Goal: Entertainment & Leisure: Consume media (video, audio)

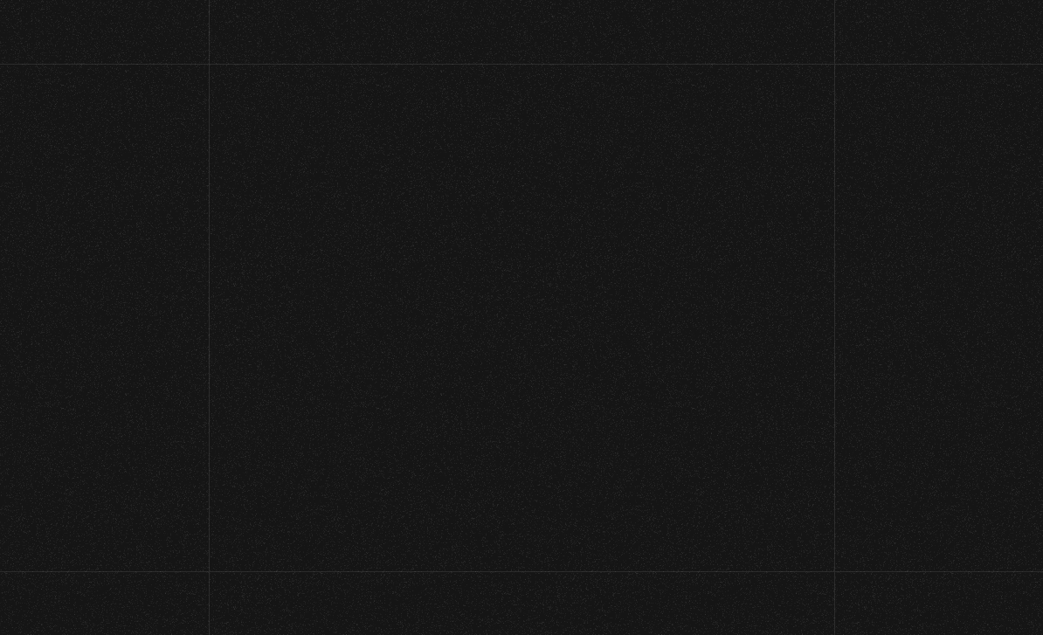
scroll to position [128, 0]
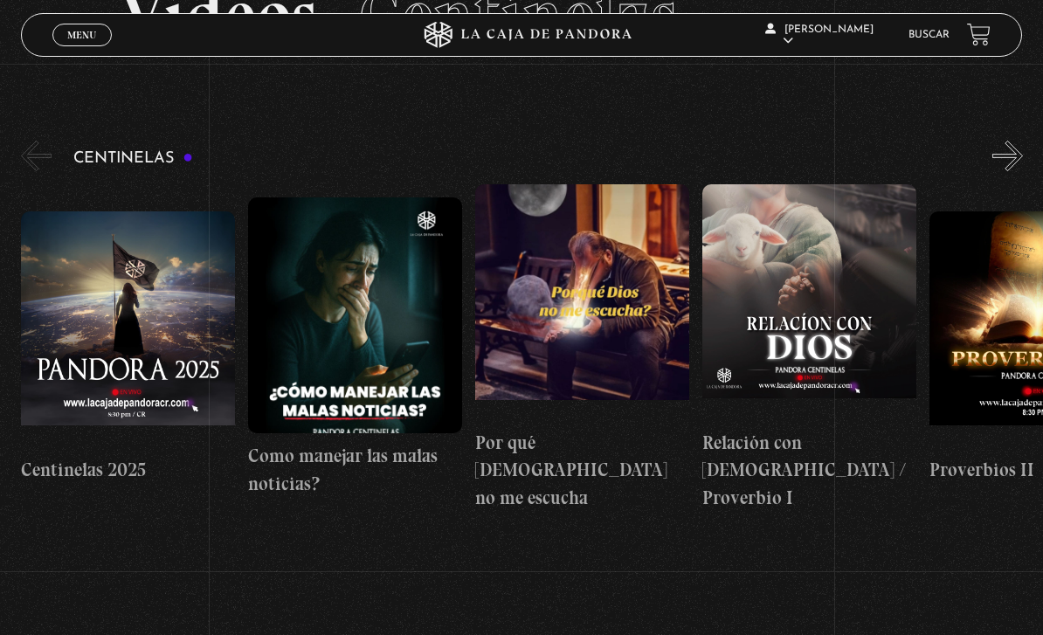
click at [31, 148] on button "«" at bounding box center [36, 156] width 31 height 31
click at [91, 25] on link "Menu Cerrar" at bounding box center [81, 35] width 59 height 23
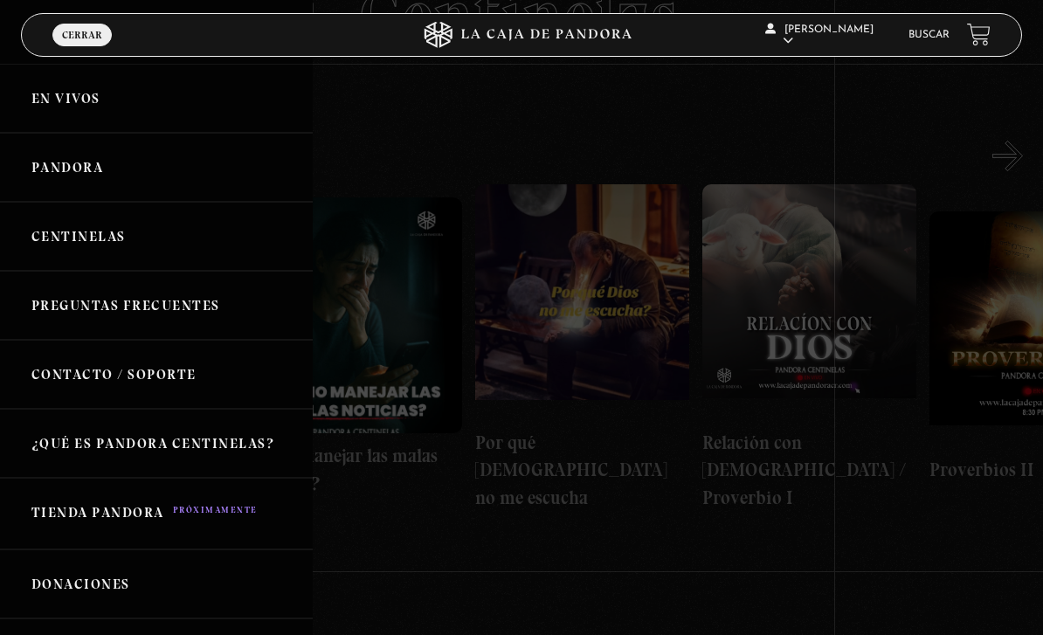
click at [67, 111] on link "En vivos" at bounding box center [156, 98] width 313 height 69
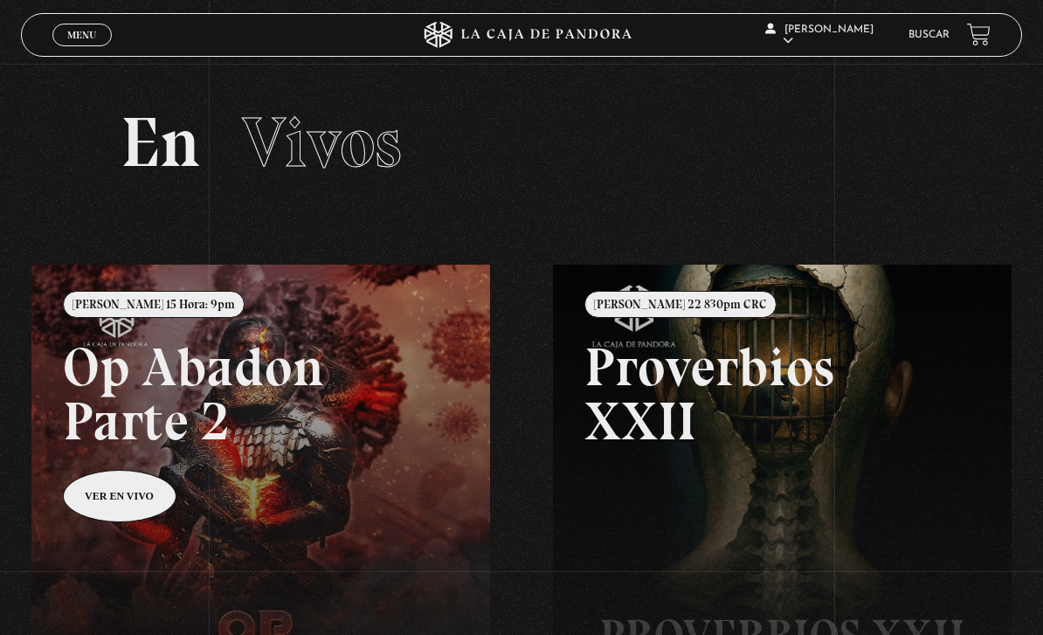
click at [80, 40] on span "Menu" at bounding box center [81, 35] width 29 height 10
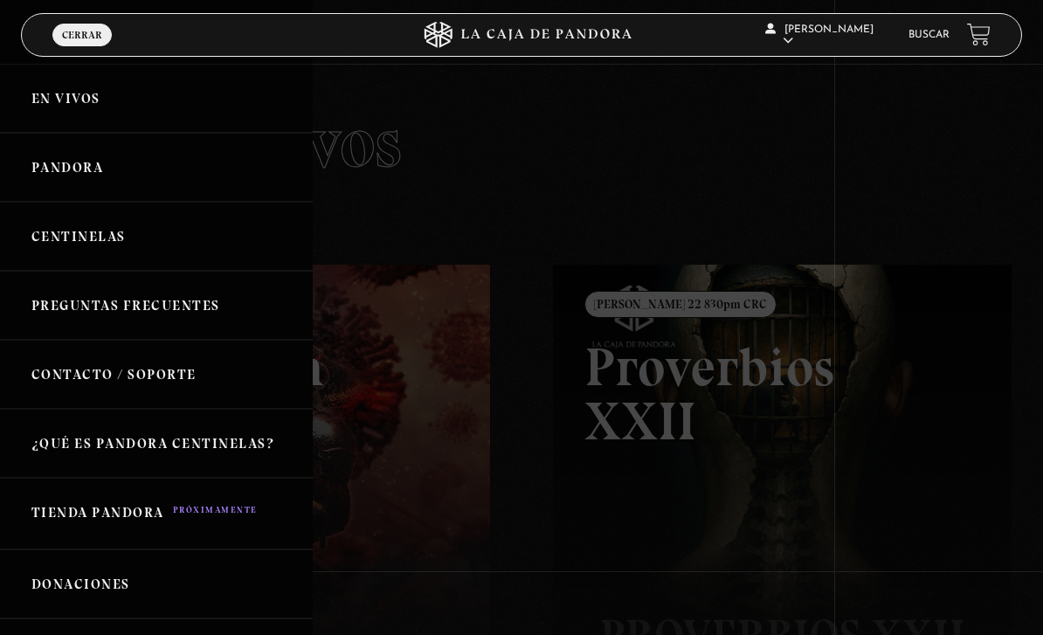
click at [93, 232] on link "Centinelas" at bounding box center [156, 236] width 313 height 69
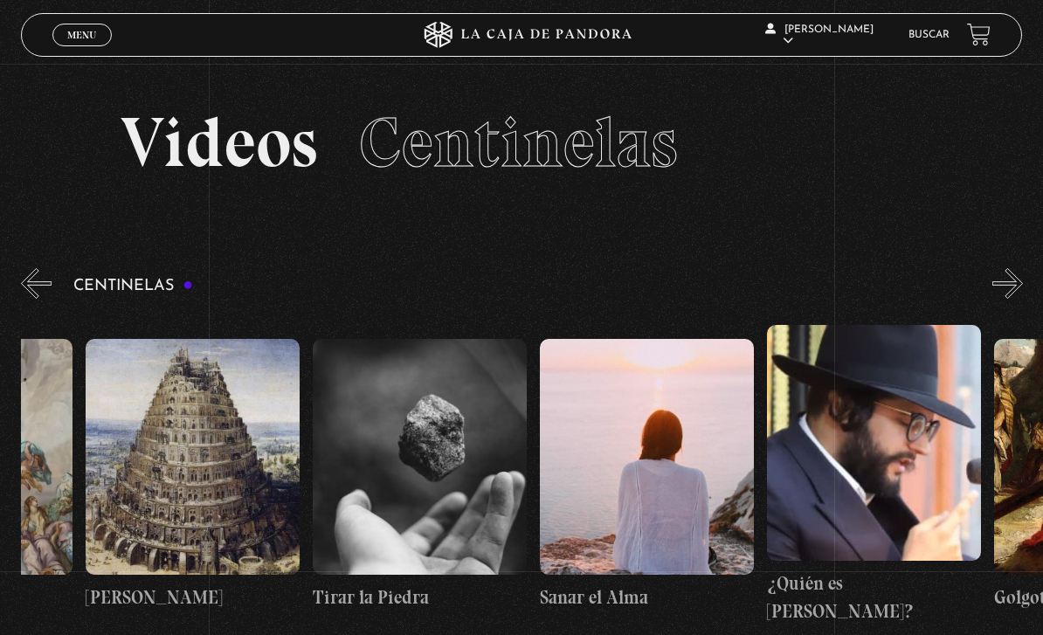
scroll to position [0, 23778]
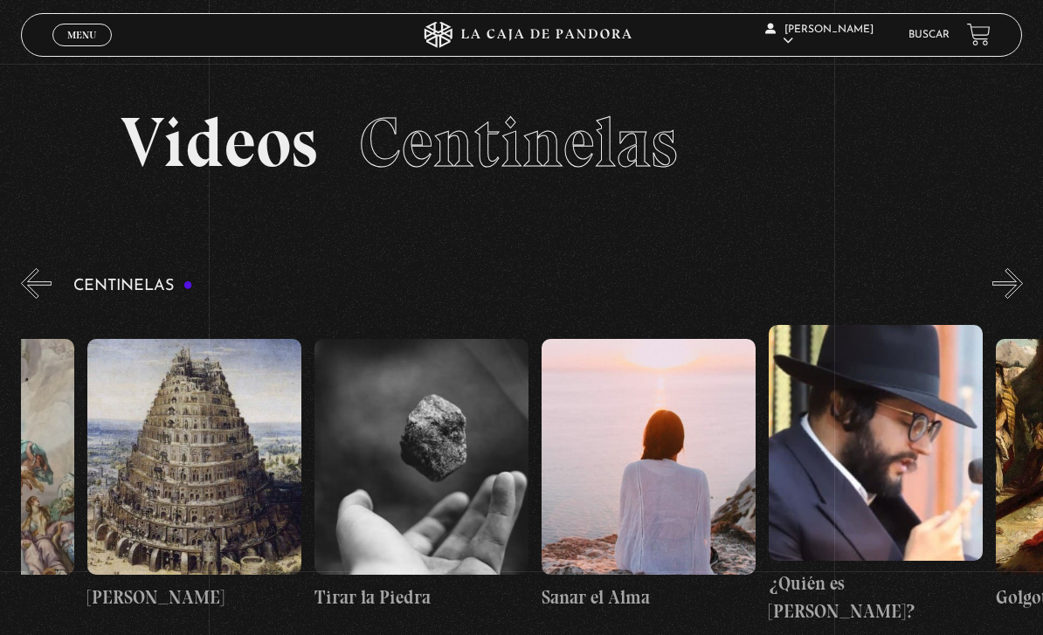
click at [430, 463] on figure at bounding box center [421, 457] width 214 height 236
